Goal: Information Seeking & Learning: Check status

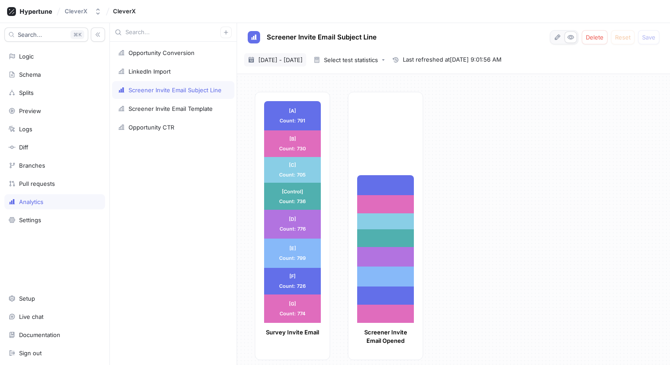
click at [302, 59] on span "[DATE] - [DATE]" at bounding box center [280, 59] width 44 height 9
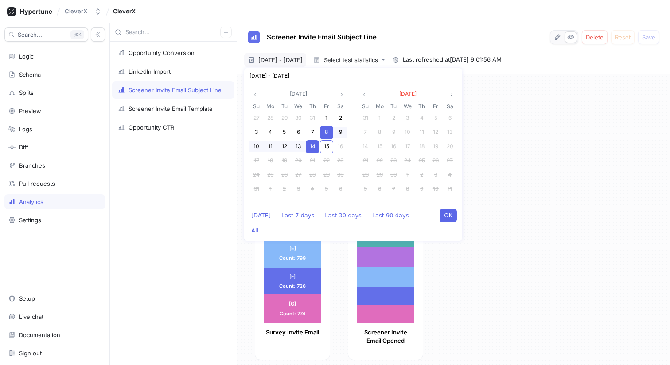
click at [330, 133] on div "8" at bounding box center [326, 132] width 13 height 13
click at [341, 130] on span "9" at bounding box center [340, 132] width 3 height 7
click at [330, 143] on div "15" at bounding box center [326, 146] width 13 height 13
click at [343, 134] on div "9" at bounding box center [340, 132] width 13 height 13
click at [444, 213] on button "OK" at bounding box center [448, 215] width 17 height 13
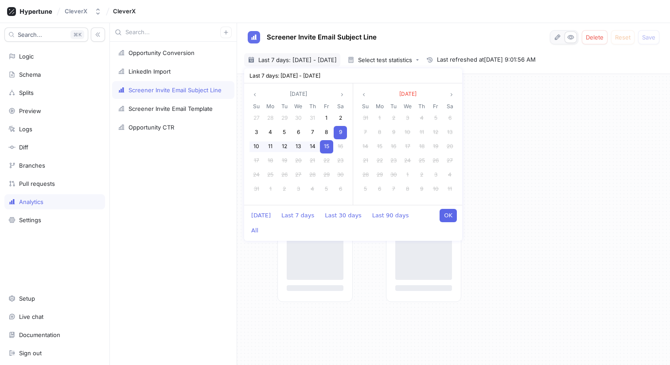
type input "[DATE] ~ [DATE]"
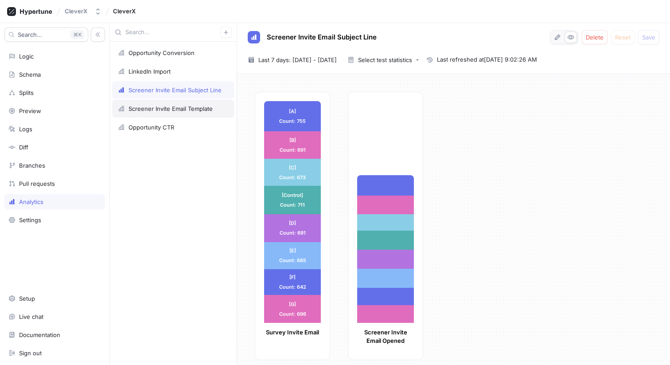
click at [175, 113] on div "Screener Invite Email Template" at bounding box center [173, 109] width 122 height 18
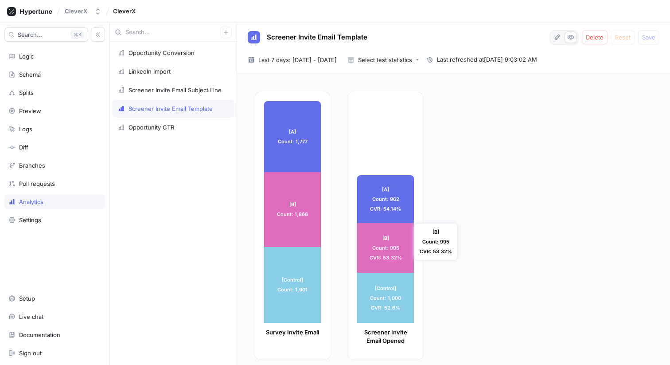
scroll to position [8, 0]
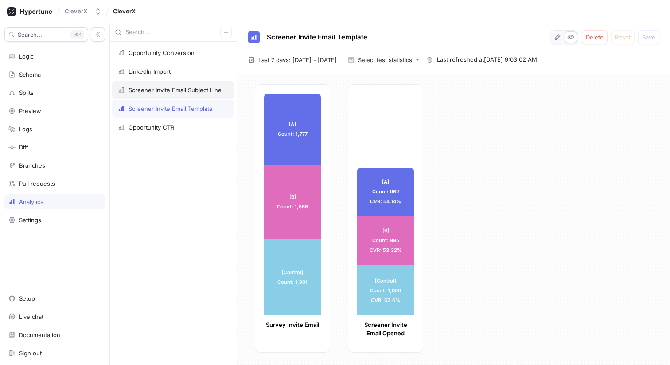
click at [185, 91] on div "Screener Invite Email Subject Line" at bounding box center [175, 89] width 93 height 7
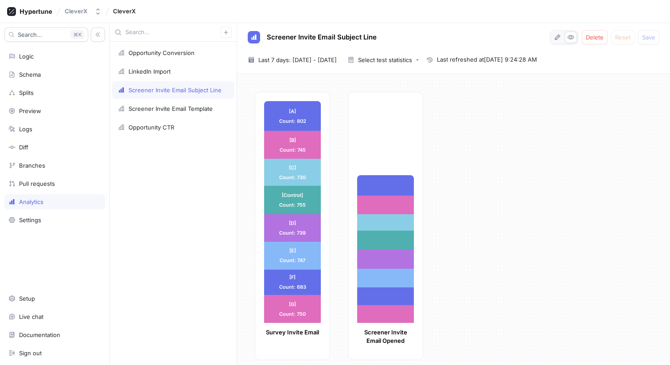
click at [368, 135] on div "[A] Count: 416 CVR: 51.87% [B] Count: 374 CVR: 50.2% [C] Count: 338 CVR: 46.3% …" at bounding box center [385, 226] width 75 height 268
click at [508, 168] on div "[A] Count: 802 [A] Count: 802 [B] Count: 745 [B] Count: 745 [C] Count: 730 [C] …" at bounding box center [459, 229] width 408 height 274
click at [476, 101] on div "[A] Count: 802 [A] Count: 802 [B] Count: 745 [B] Count: 745 [C] Count: 730 [C] …" at bounding box center [459, 229] width 408 height 274
